Goal: Information Seeking & Learning: Learn about a topic

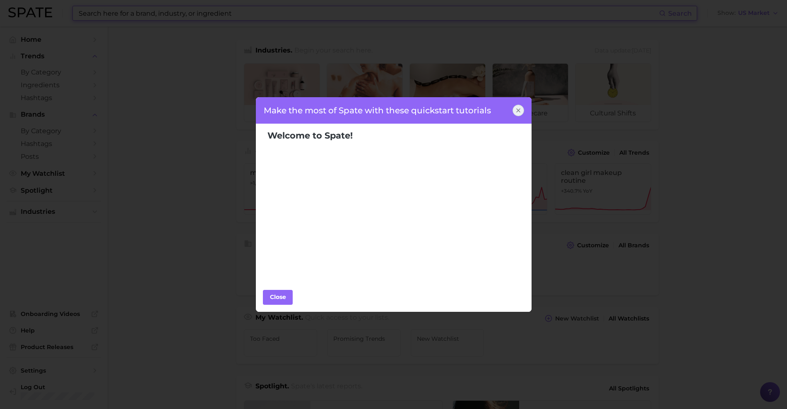
click at [283, 18] on body "Search Show US Market Home Trends by Category Ingredients Hashtags Brands by Ca…" at bounding box center [393, 204] width 787 height 409
click at [515, 108] on icon at bounding box center [518, 110] width 7 height 7
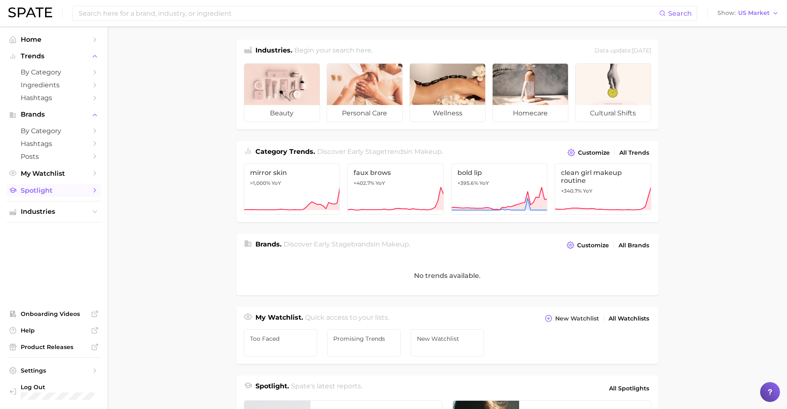
click at [76, 185] on link "Spotlight" at bounding box center [54, 190] width 94 height 13
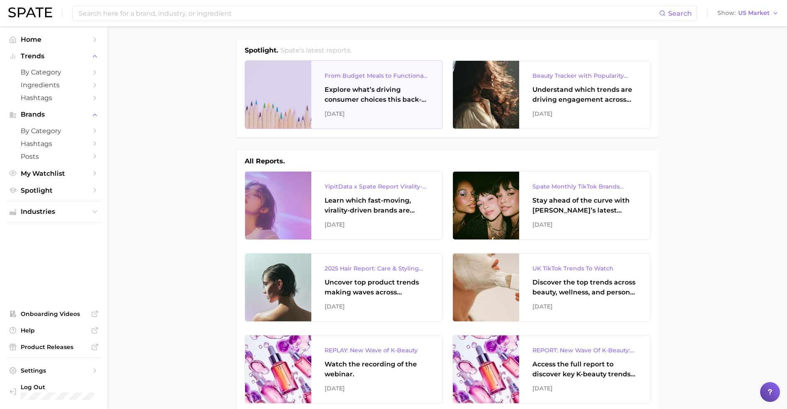
click at [380, 88] on div "Explore what’s driving consumer choices this back-to-school season From budget-…" at bounding box center [376, 95] width 104 height 20
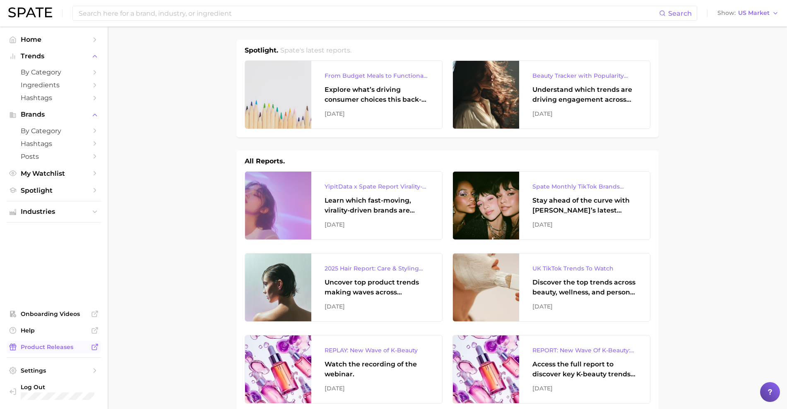
click at [49, 349] on span "Product Releases" at bounding box center [54, 346] width 66 height 7
click at [118, 18] on input at bounding box center [368, 13] width 581 height 14
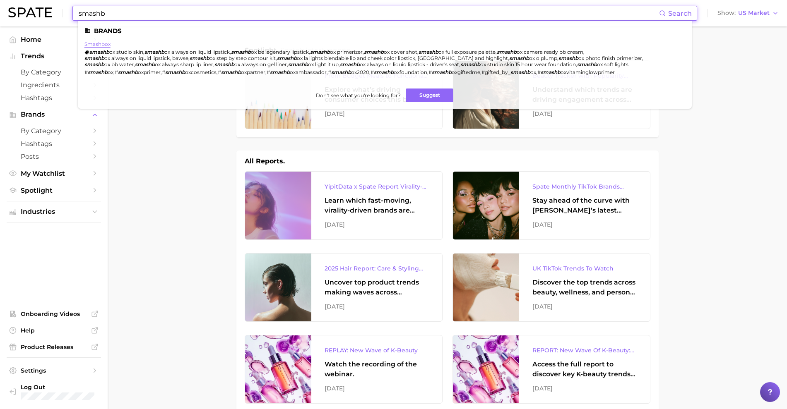
type input "smashb"
click at [102, 42] on link "smashbox" at bounding box center [97, 44] width 26 height 6
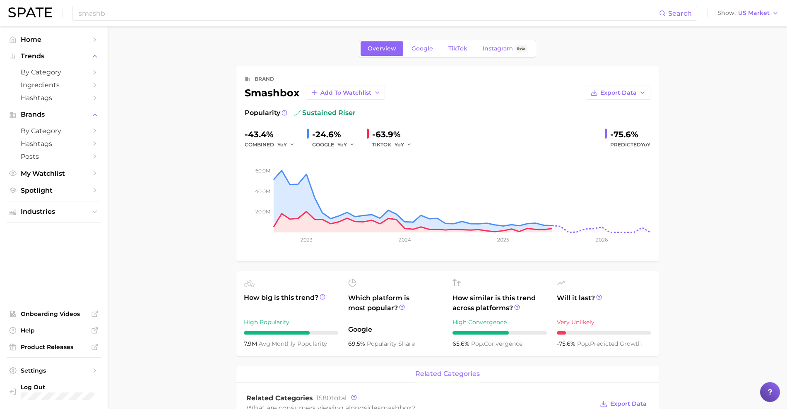
click at [421, 56] on div "Overview Google TikTok Instagram Beta" at bounding box center [447, 49] width 177 height 18
click at [422, 50] on span "Google" at bounding box center [422, 48] width 22 height 7
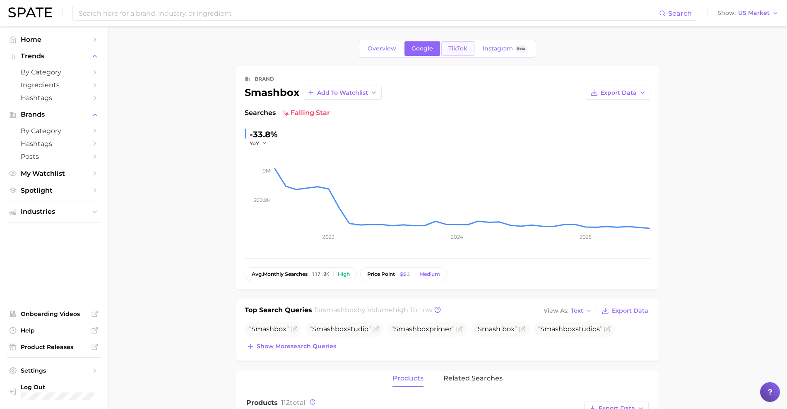
click at [448, 46] on span "TikTok" at bounding box center [457, 48] width 19 height 7
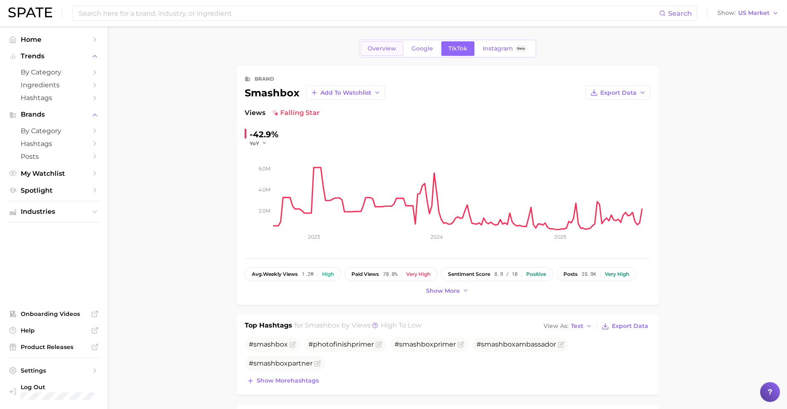
click at [390, 47] on span "Overview" at bounding box center [381, 48] width 29 height 7
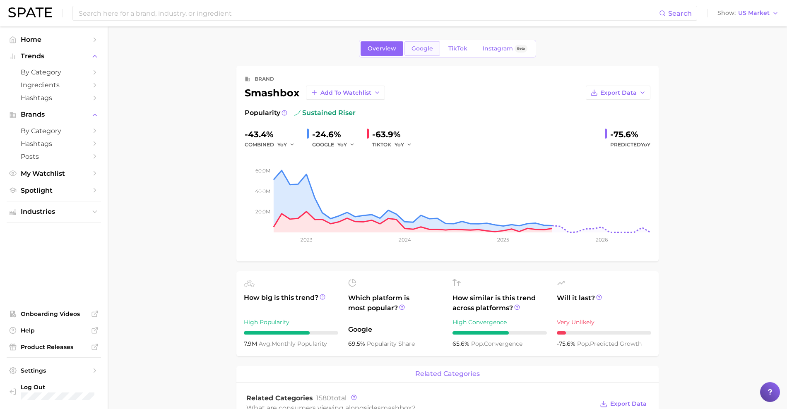
click at [422, 45] on span "Google" at bounding box center [422, 48] width 22 height 7
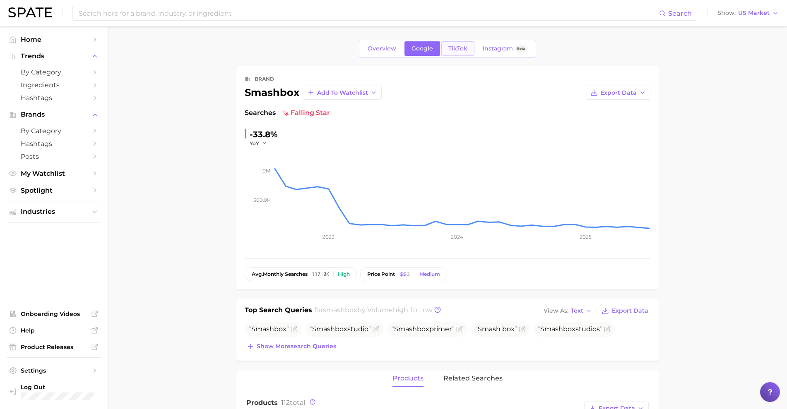
click at [463, 45] on span "TikTok" at bounding box center [457, 48] width 19 height 7
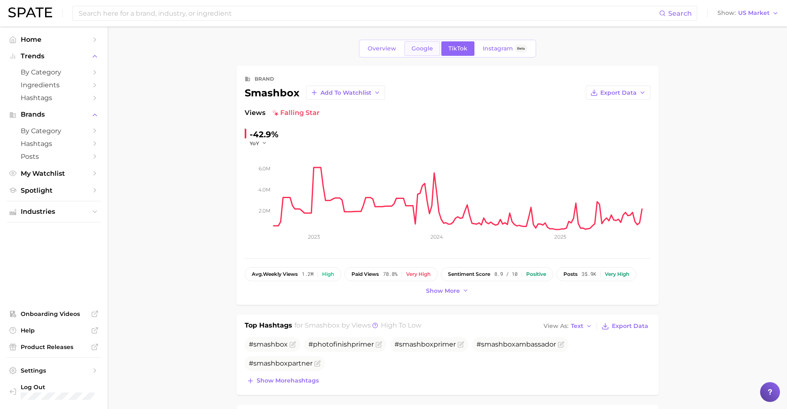
click at [413, 48] on span "Google" at bounding box center [422, 48] width 22 height 7
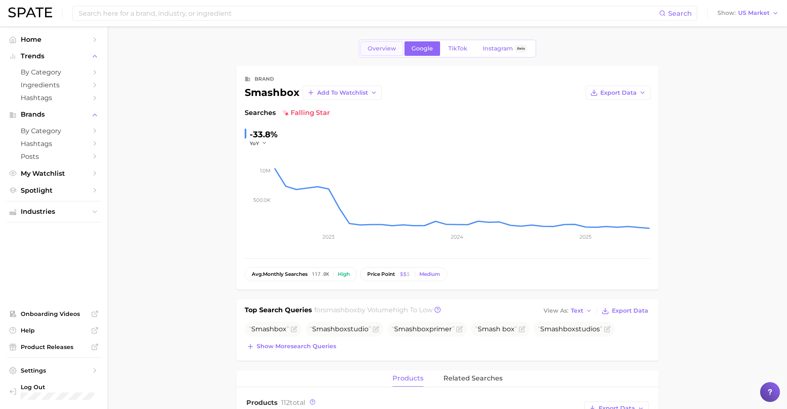
click at [377, 47] on span "Overview" at bounding box center [381, 48] width 29 height 7
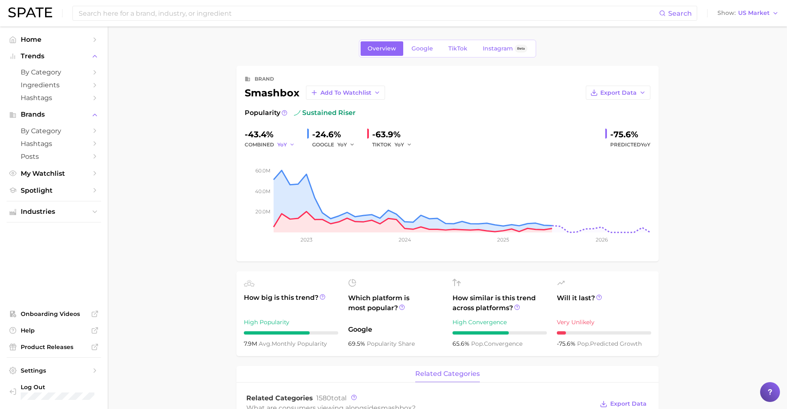
click at [285, 146] on span "YoY" at bounding box center [282, 144] width 10 height 7
click at [631, 96] on button "Export Data" at bounding box center [617, 93] width 65 height 14
click at [619, 123] on span "Time Series Image" at bounding box center [600, 123] width 55 height 7
click at [51, 42] on span "Home" at bounding box center [54, 40] width 66 height 8
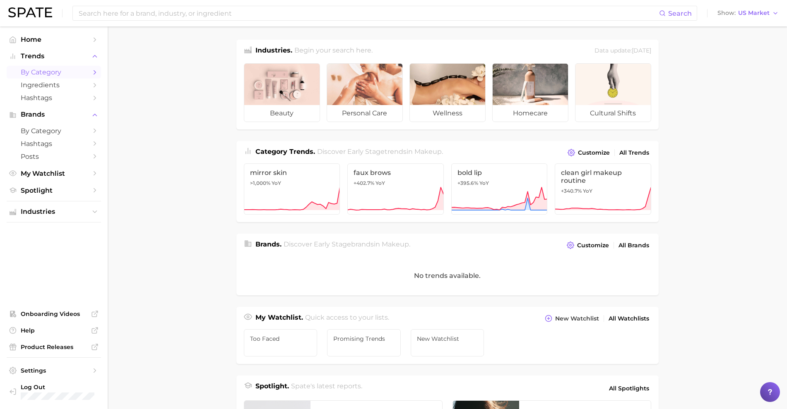
click at [60, 74] on span "by Category" at bounding box center [54, 72] width 66 height 8
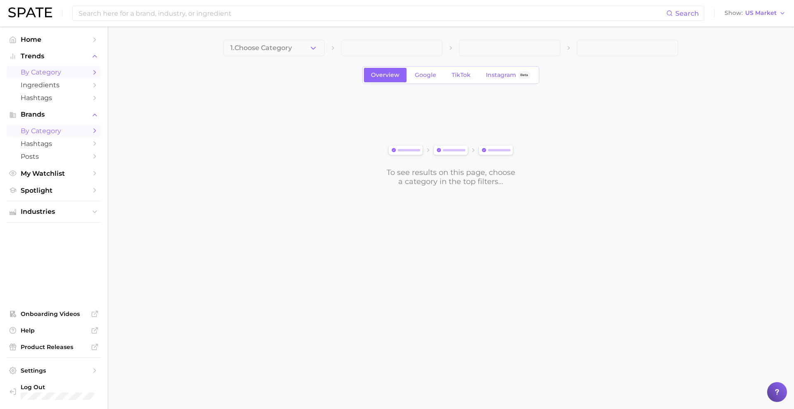
click at [57, 125] on link "by Category" at bounding box center [54, 131] width 94 height 13
click at [264, 55] on button "Choose Category" at bounding box center [273, 48] width 101 height 17
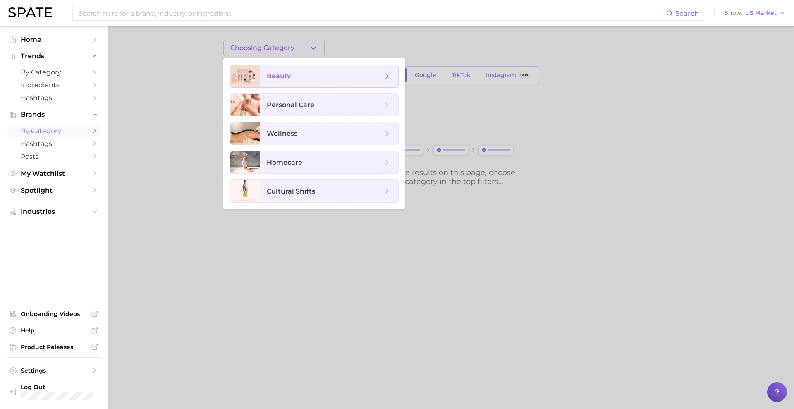
click at [267, 74] on span "beauty" at bounding box center [279, 76] width 24 height 8
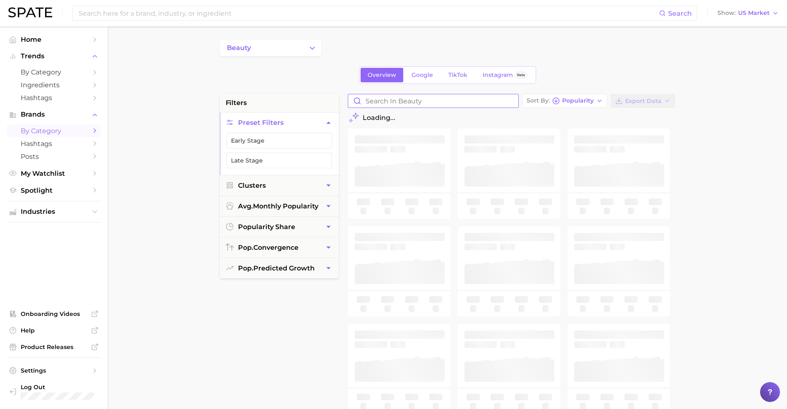
click at [403, 103] on input "Search in beauty" at bounding box center [433, 100] width 170 height 13
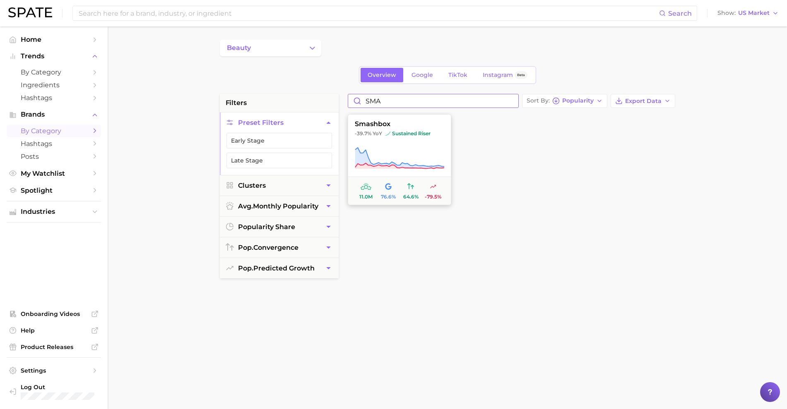
type input "SMA"
click at [408, 134] on span "sustained riser" at bounding box center [407, 133] width 45 height 7
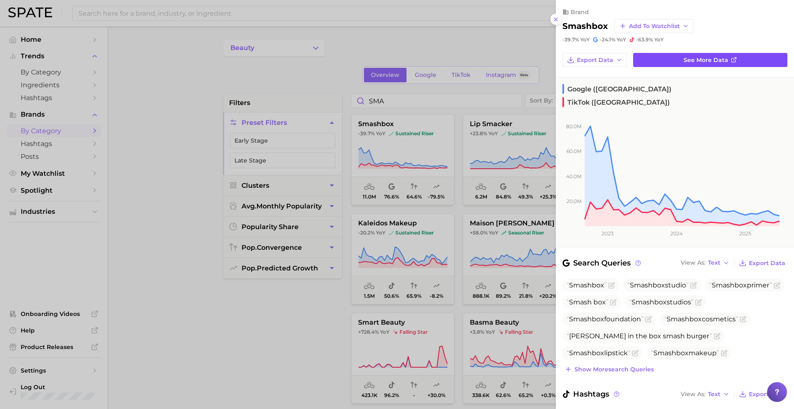
click at [673, 60] on link "See more data" at bounding box center [710, 60] width 154 height 14
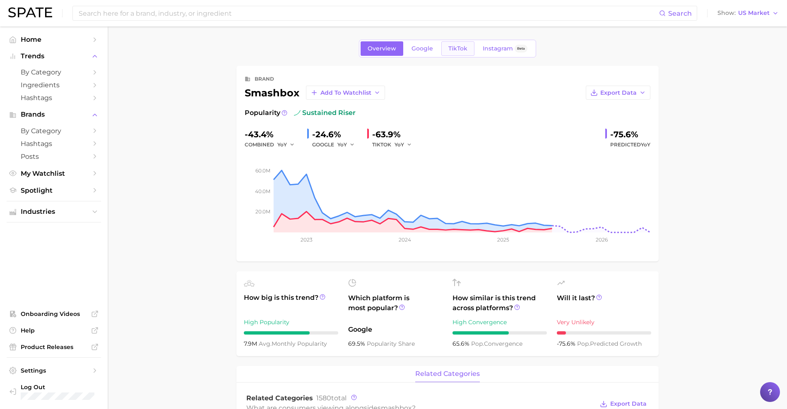
click at [461, 48] on span "TikTok" at bounding box center [457, 48] width 19 height 7
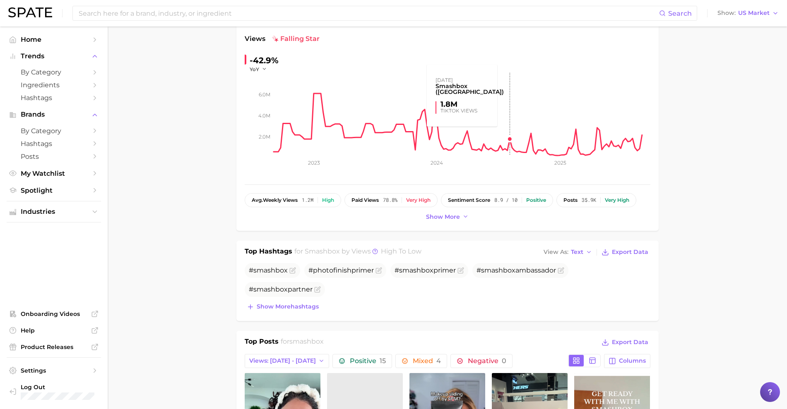
scroll to position [94, 0]
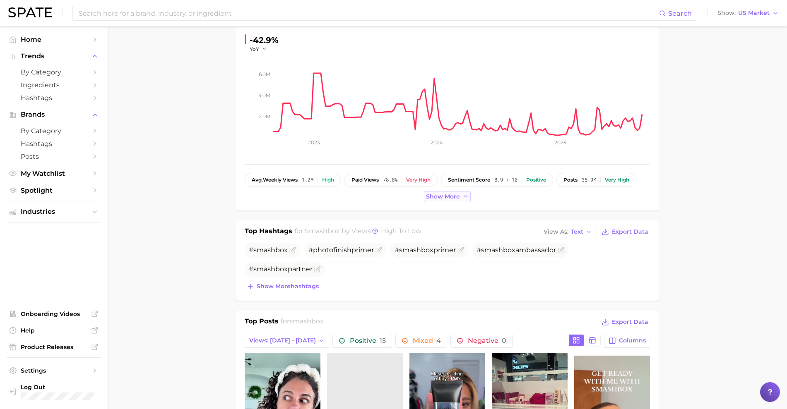
click at [456, 194] on span "Show more" at bounding box center [443, 196] width 34 height 7
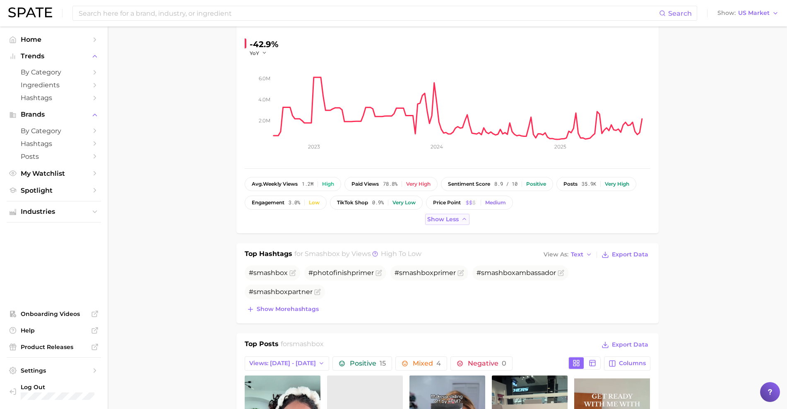
scroll to position [0, 0]
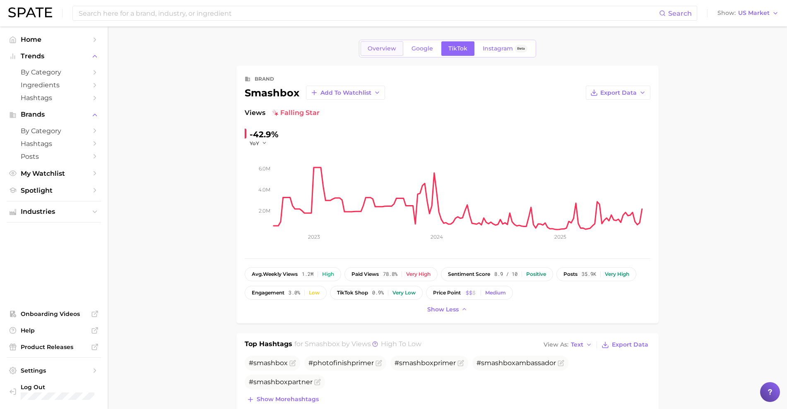
click at [393, 47] on span "Overview" at bounding box center [381, 48] width 29 height 7
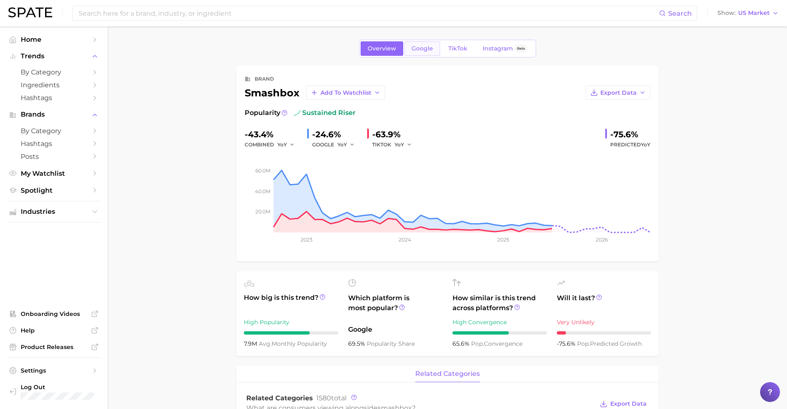
click at [428, 46] on span "Google" at bounding box center [422, 48] width 22 height 7
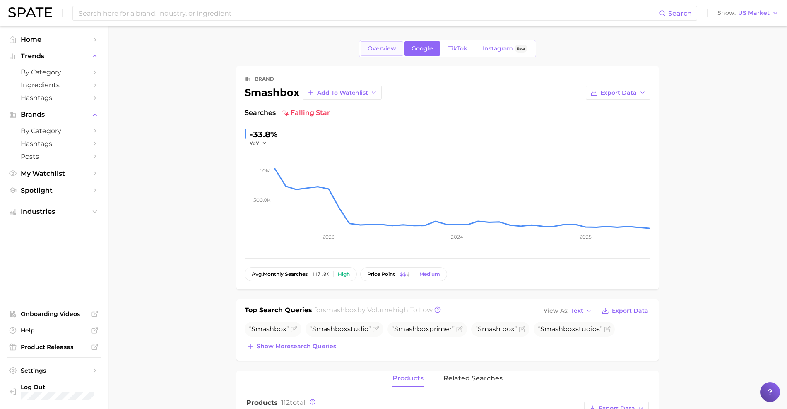
click at [397, 45] on link "Overview" at bounding box center [381, 48] width 43 height 14
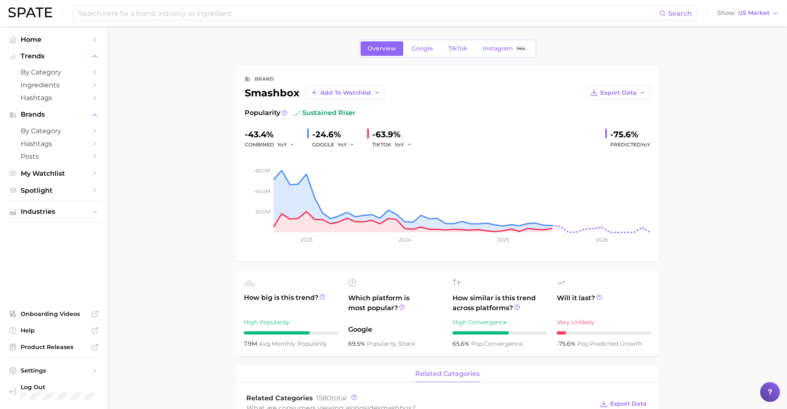
click at [473, 46] on div "Overview Google TikTok Instagram Beta" at bounding box center [447, 49] width 177 height 18
click at [464, 47] on span "TikTok" at bounding box center [457, 48] width 19 height 7
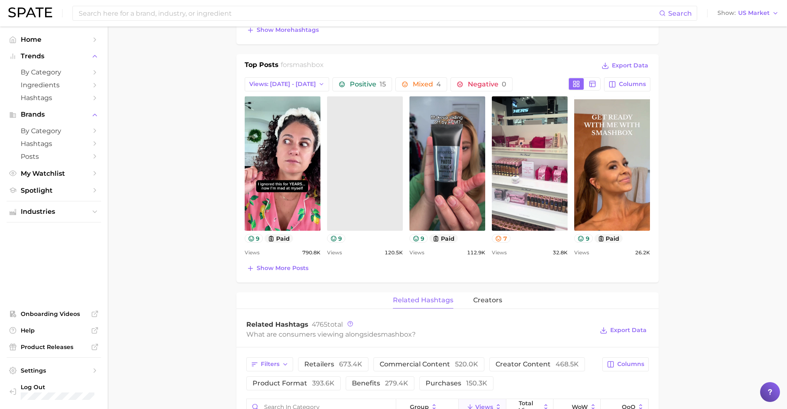
scroll to position [352, 0]
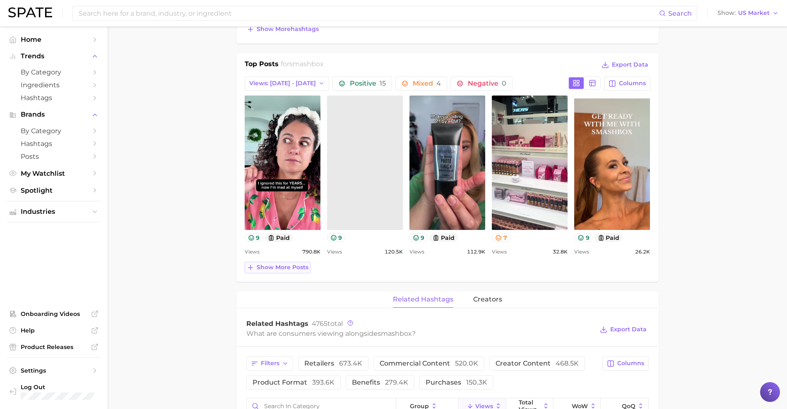
click at [302, 271] on button "Show more posts" at bounding box center [278, 268] width 66 height 12
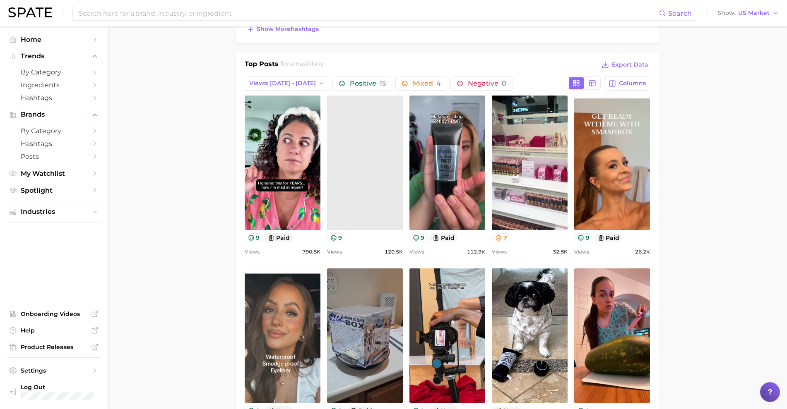
scroll to position [0, 0]
